Goal: Check status: Check status

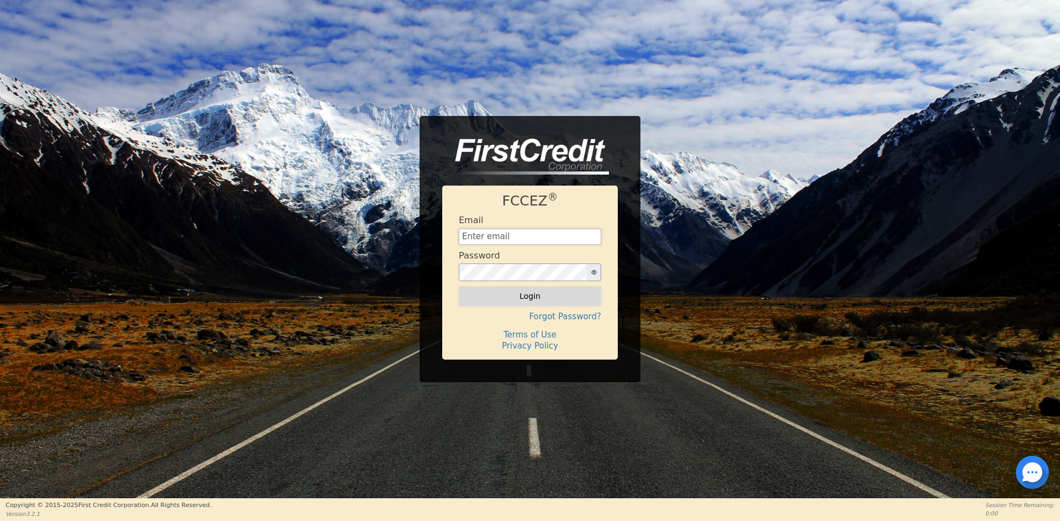
type input "[EMAIL_ADDRESS][DOMAIN_NAME]"
click at [525, 296] on button "Login" at bounding box center [530, 295] width 142 height 19
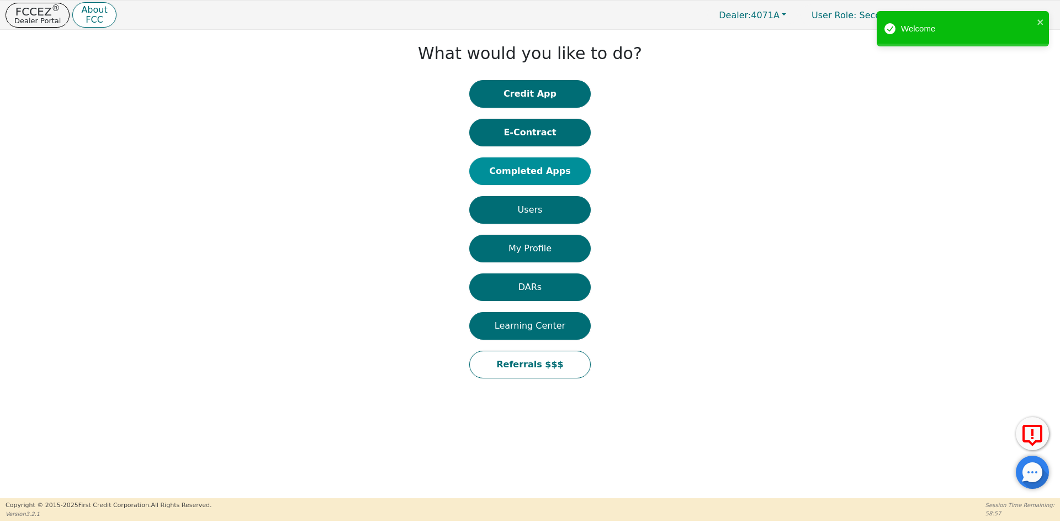
click at [555, 174] on button "Completed Apps" at bounding box center [529, 171] width 121 height 28
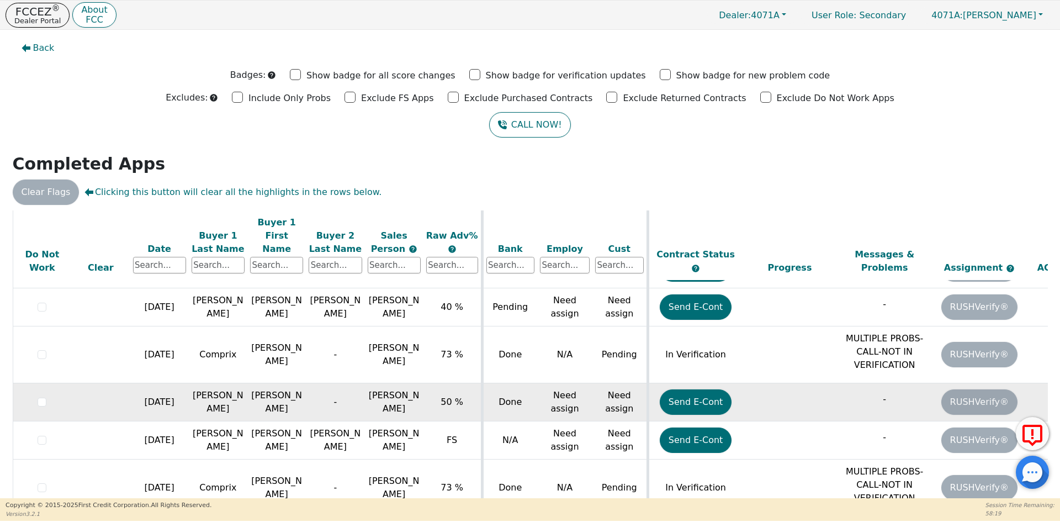
scroll to position [28, 0]
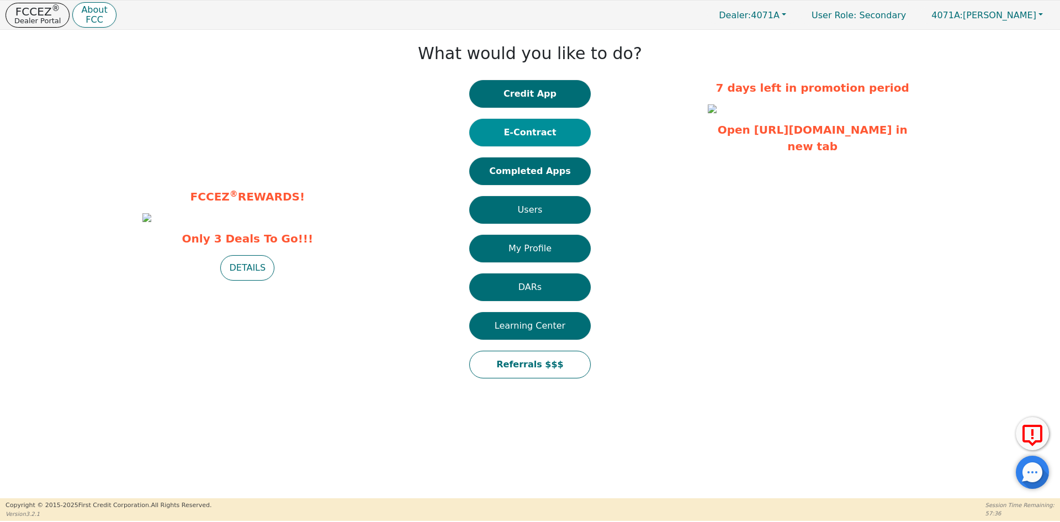
click at [546, 137] on button "E-Contract" at bounding box center [529, 133] width 121 height 28
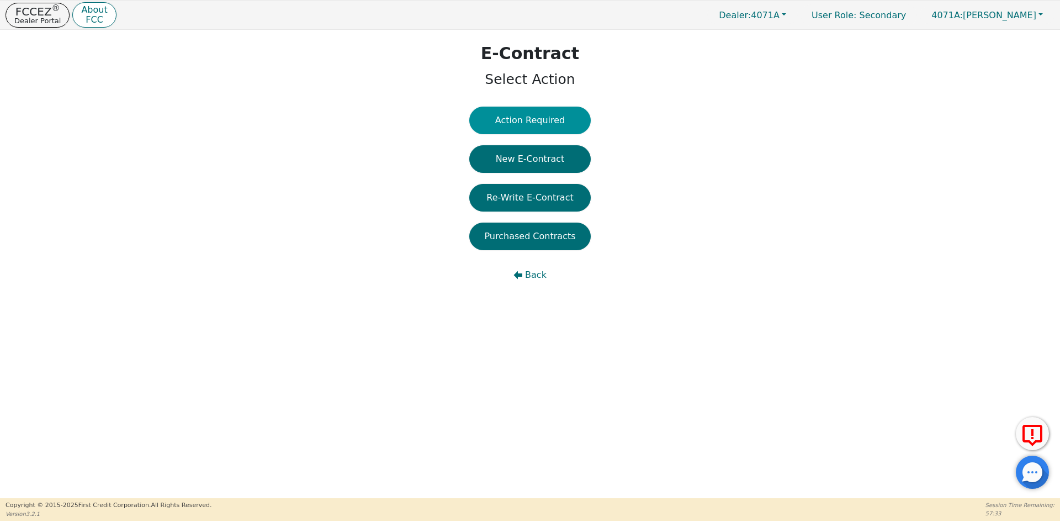
click at [561, 123] on button "Action Required" at bounding box center [529, 121] width 121 height 28
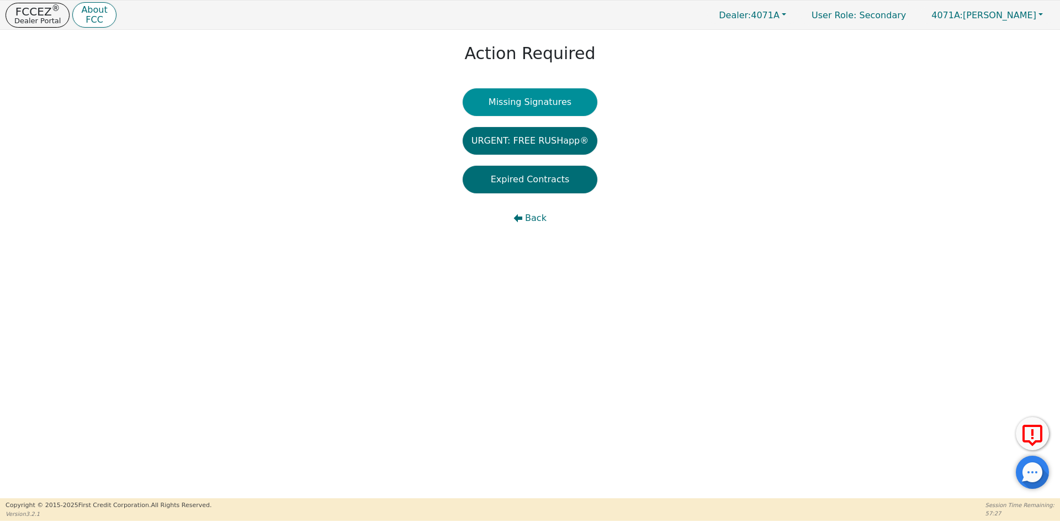
click at [566, 104] on button "Missing Signatures" at bounding box center [530, 102] width 135 height 28
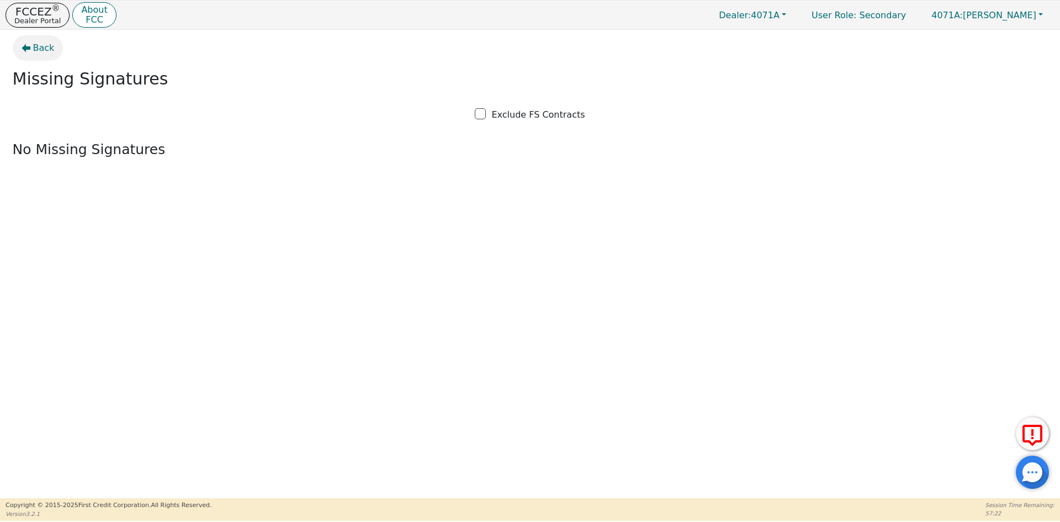
click at [35, 49] on span "Back" at bounding box center [44, 47] width 22 height 13
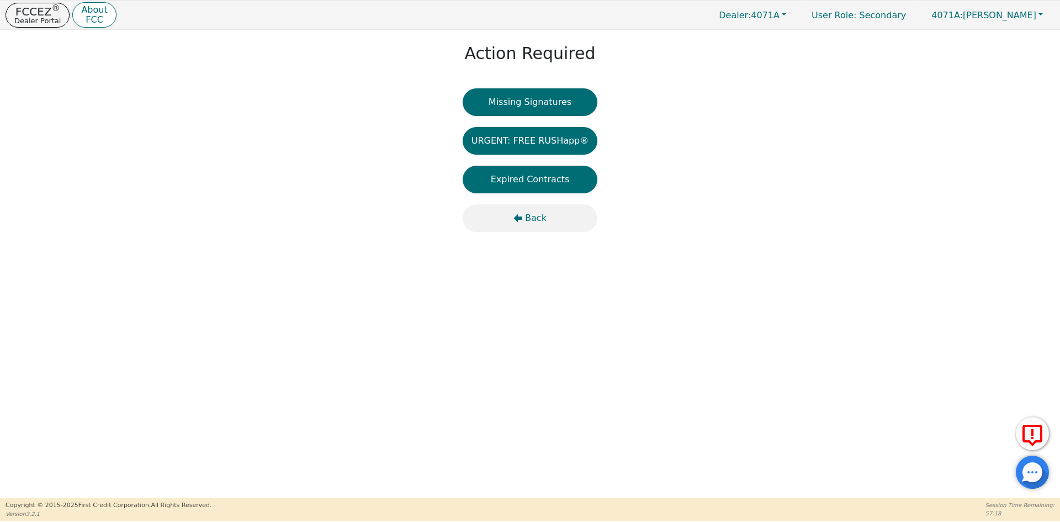
click at [521, 218] on icon "button" at bounding box center [518, 218] width 9 height 8
